Goal: Find specific page/section: Find specific page/section

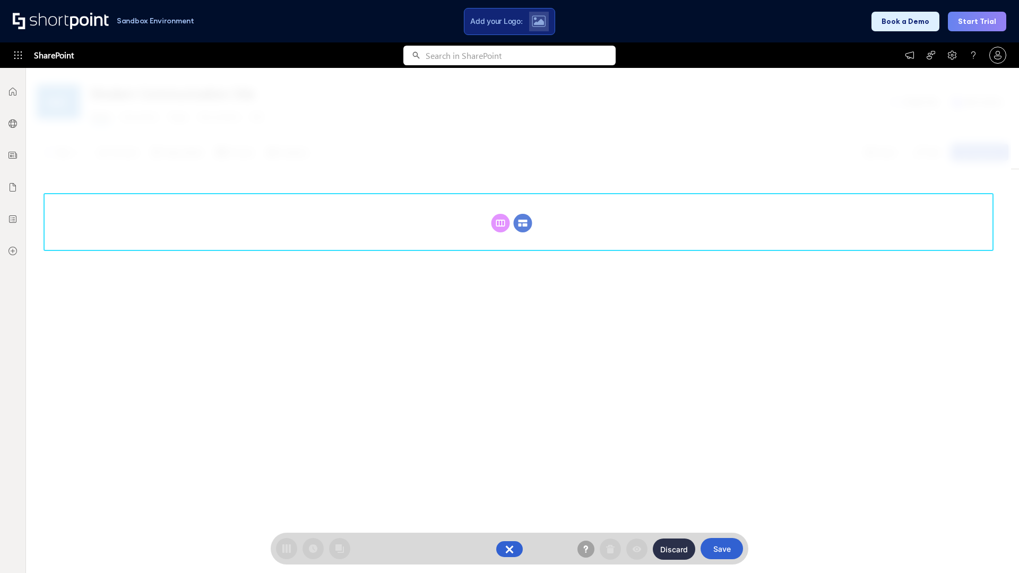
click at [523, 223] on circle at bounding box center [523, 223] width 19 height 19
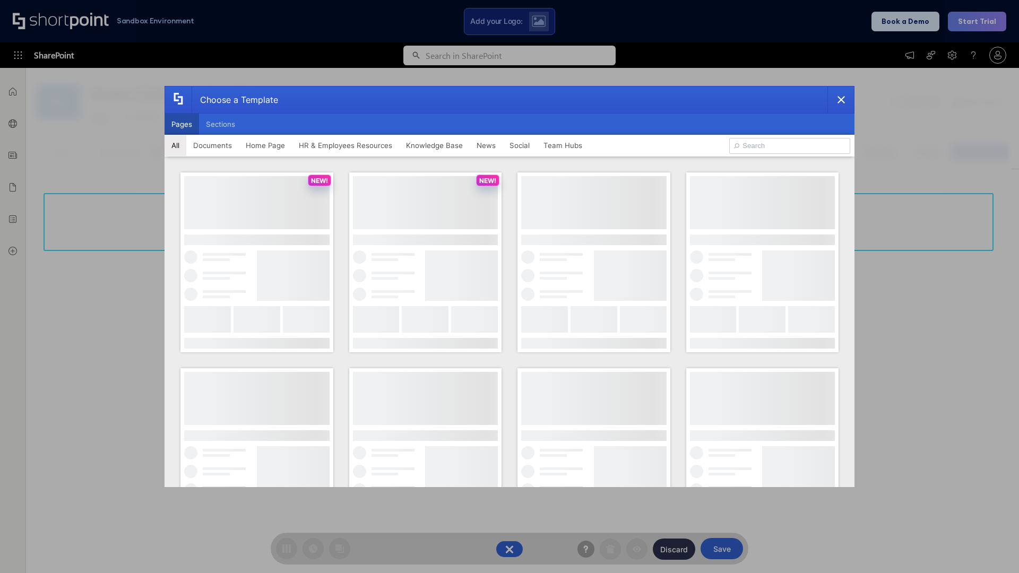
click at [182, 124] on button "Pages" at bounding box center [182, 124] width 35 height 21
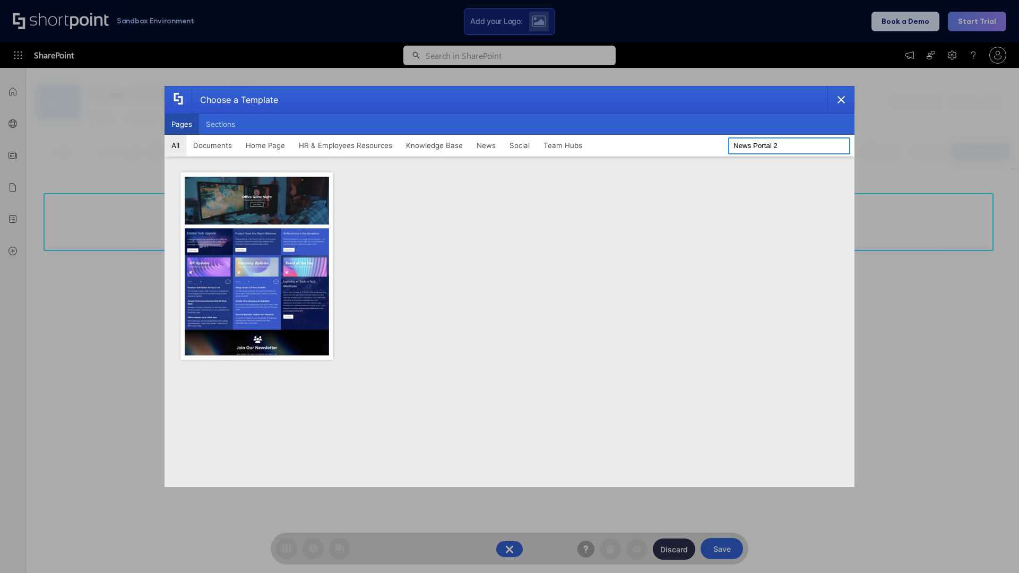
type input "News Portal 2"
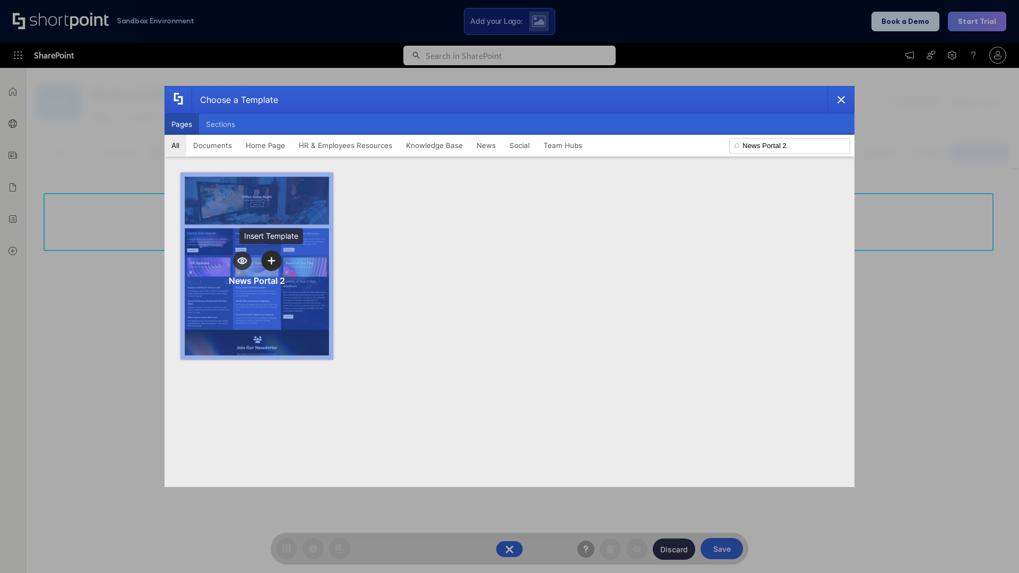
click at [271, 261] on icon "template selector" at bounding box center [271, 260] width 7 height 7
